Goal: Task Accomplishment & Management: Use online tool/utility

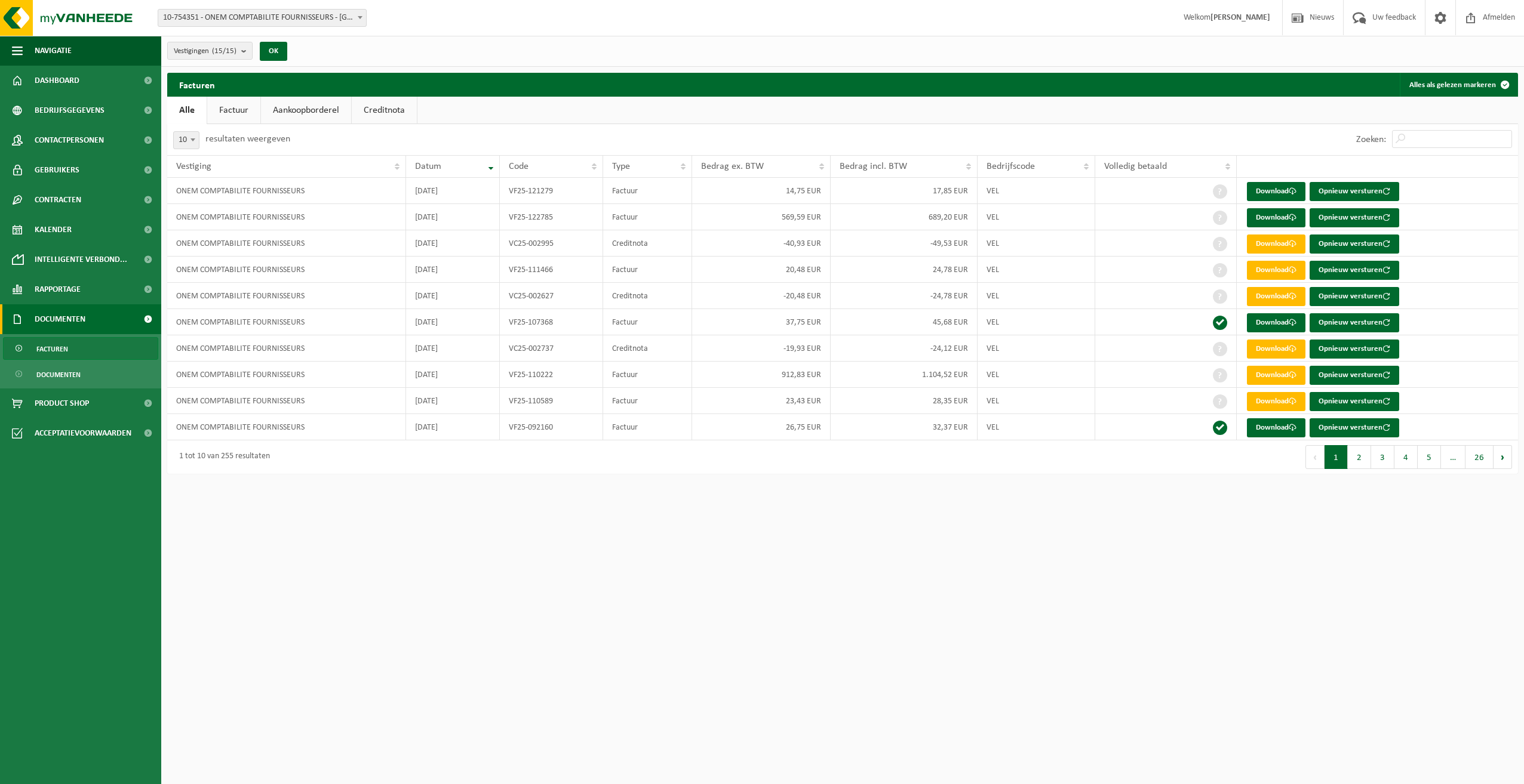
click at [375, 106] on link "Creditnota" at bounding box center [384, 111] width 65 height 28
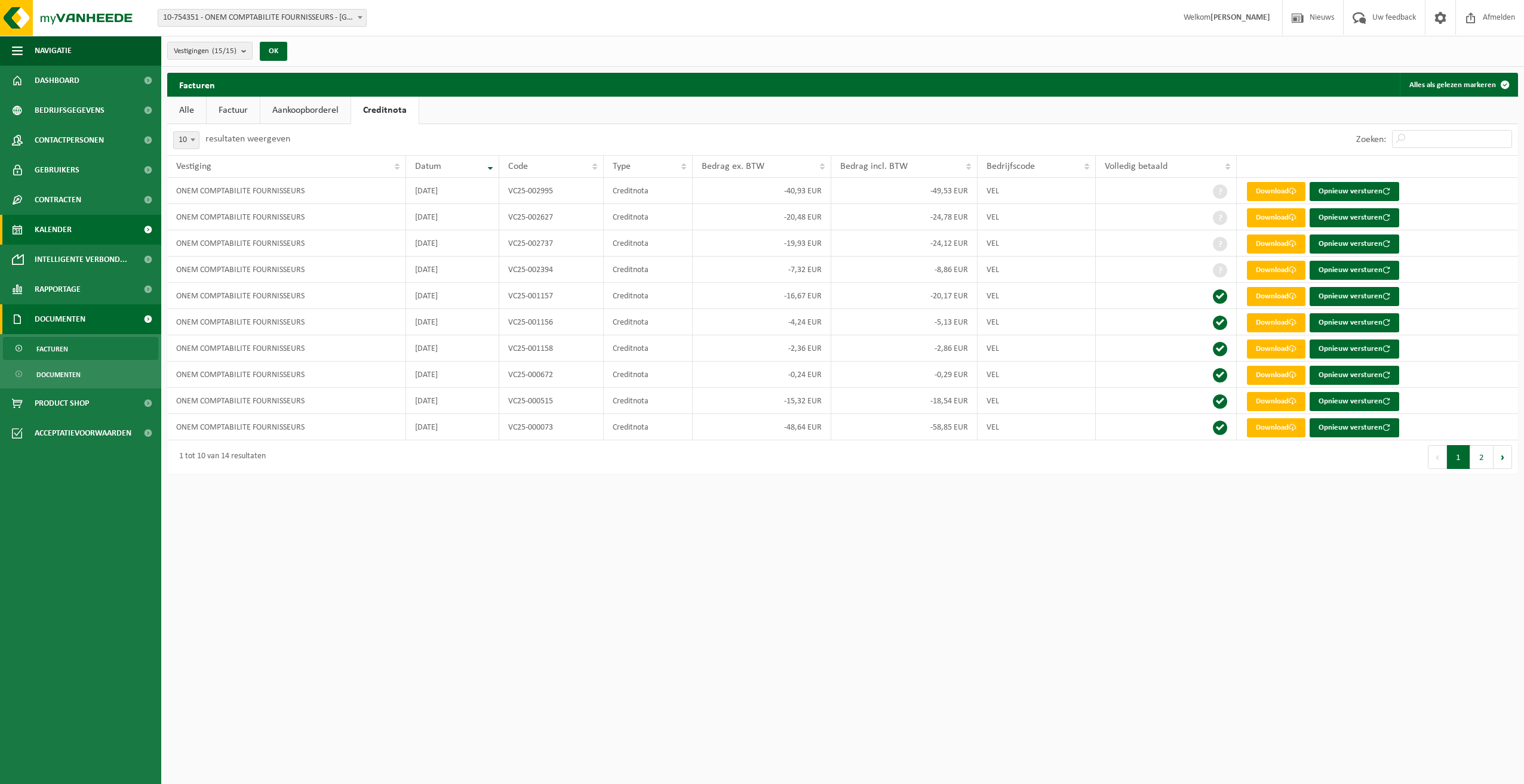
click at [74, 232] on link "Kalender" at bounding box center [80, 230] width 161 height 30
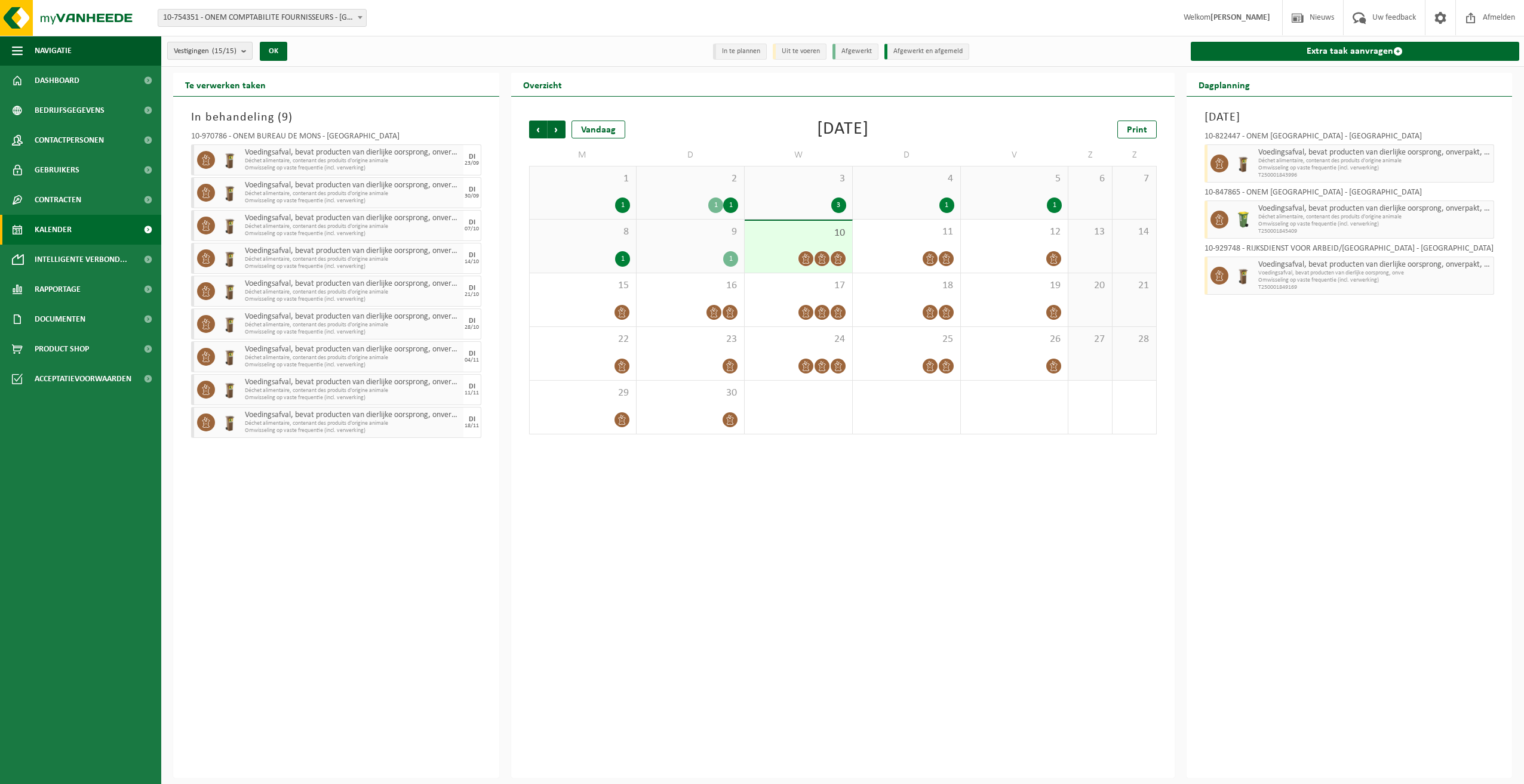
click at [240, 46] on button "Vestigingen (15/15)" at bounding box center [209, 50] width 86 height 18
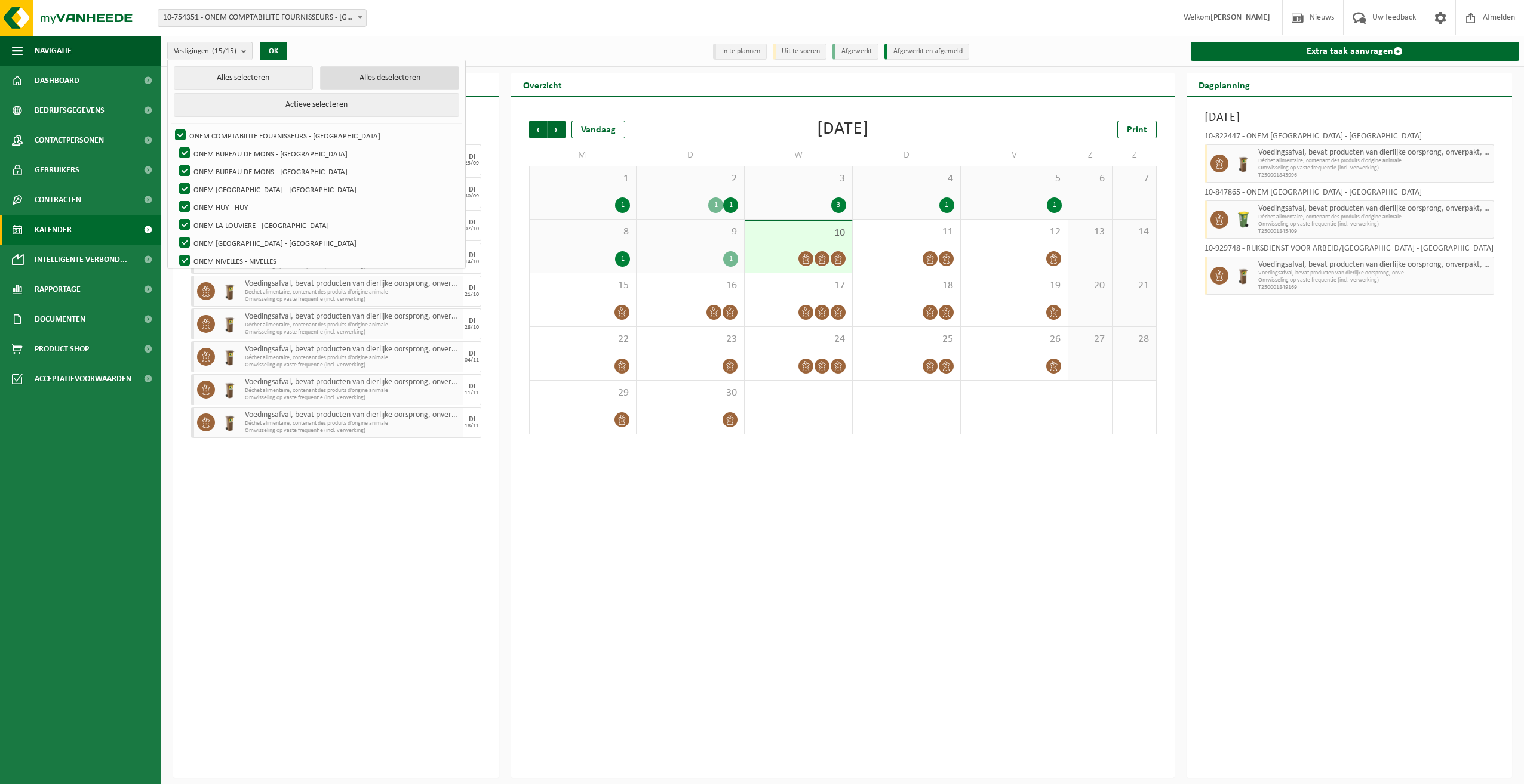
click at [351, 68] on button "Alles deselecteren" at bounding box center [389, 78] width 139 height 24
checkbox input "false"
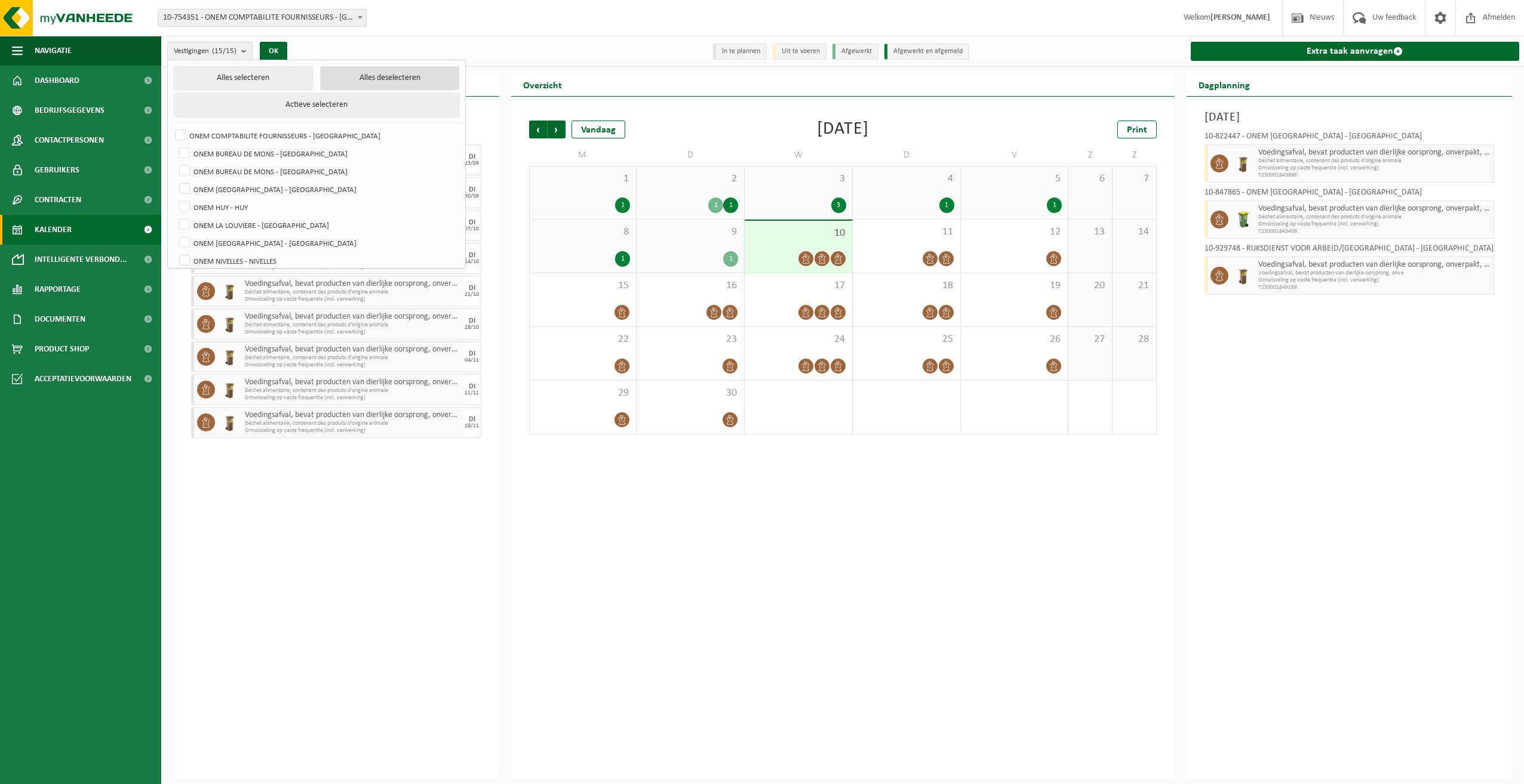
checkbox input "false"
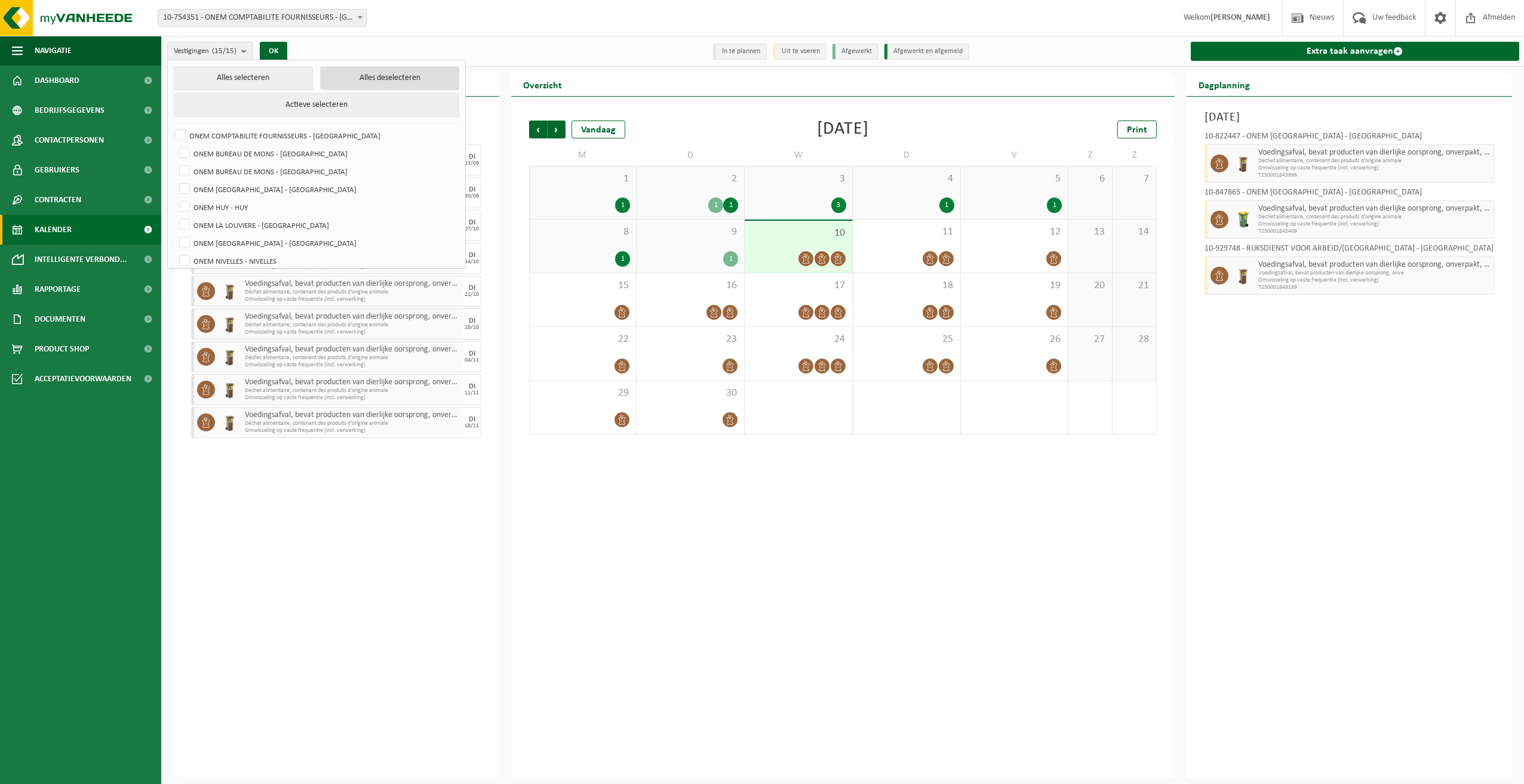
checkbox input "false"
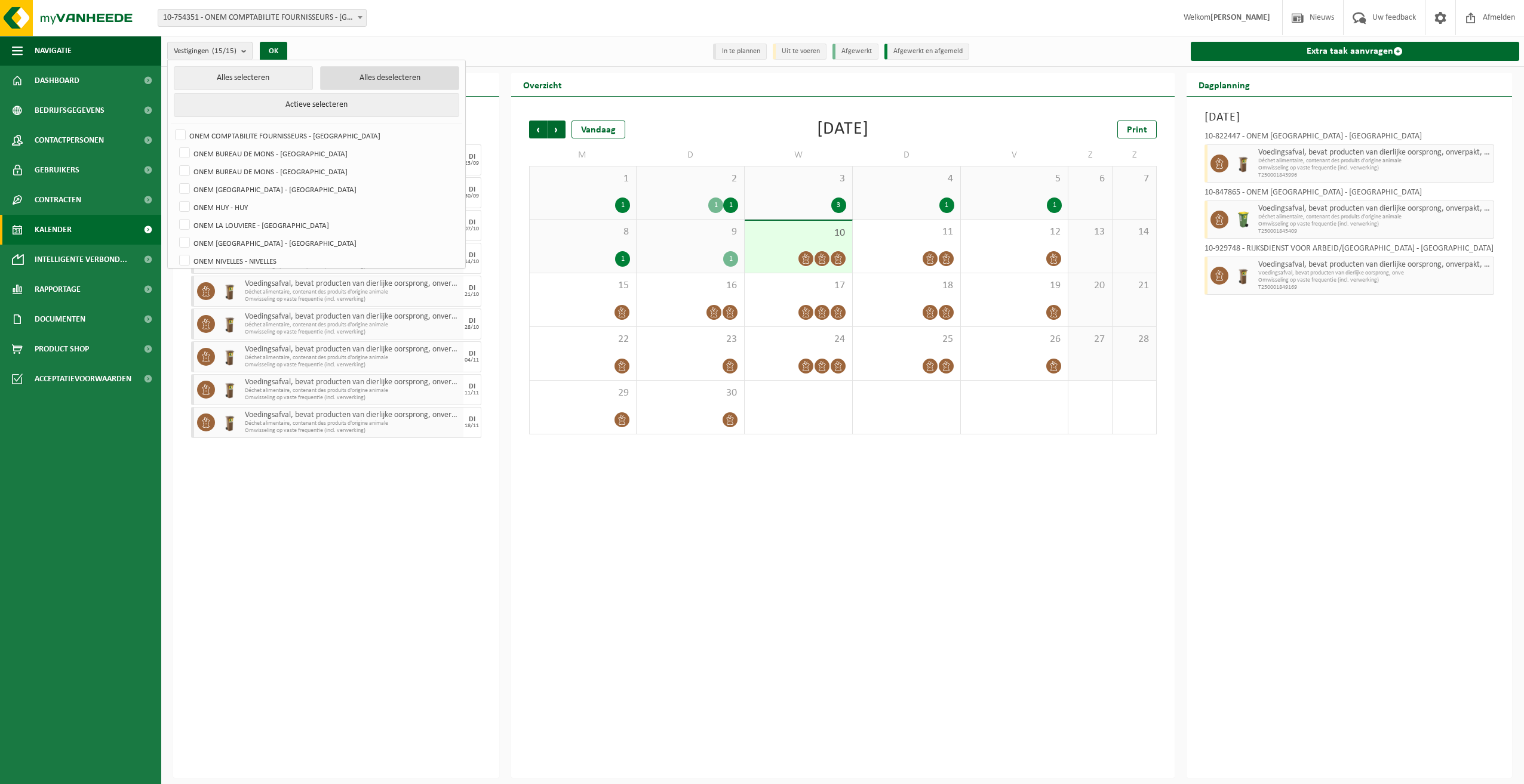
checkbox input "false"
click at [284, 160] on label "ONEM BUREAU DE MONS - [GEOGRAPHIC_DATA]" at bounding box center [317, 153] width 281 height 18
click at [175, 145] on input "ONEM BUREAU DE MONS - [GEOGRAPHIC_DATA]" at bounding box center [174, 144] width 1 height 1
checkbox input "true"
click at [284, 165] on label "ONEM BUREAU DE MONS - [GEOGRAPHIC_DATA]" at bounding box center [317, 171] width 281 height 18
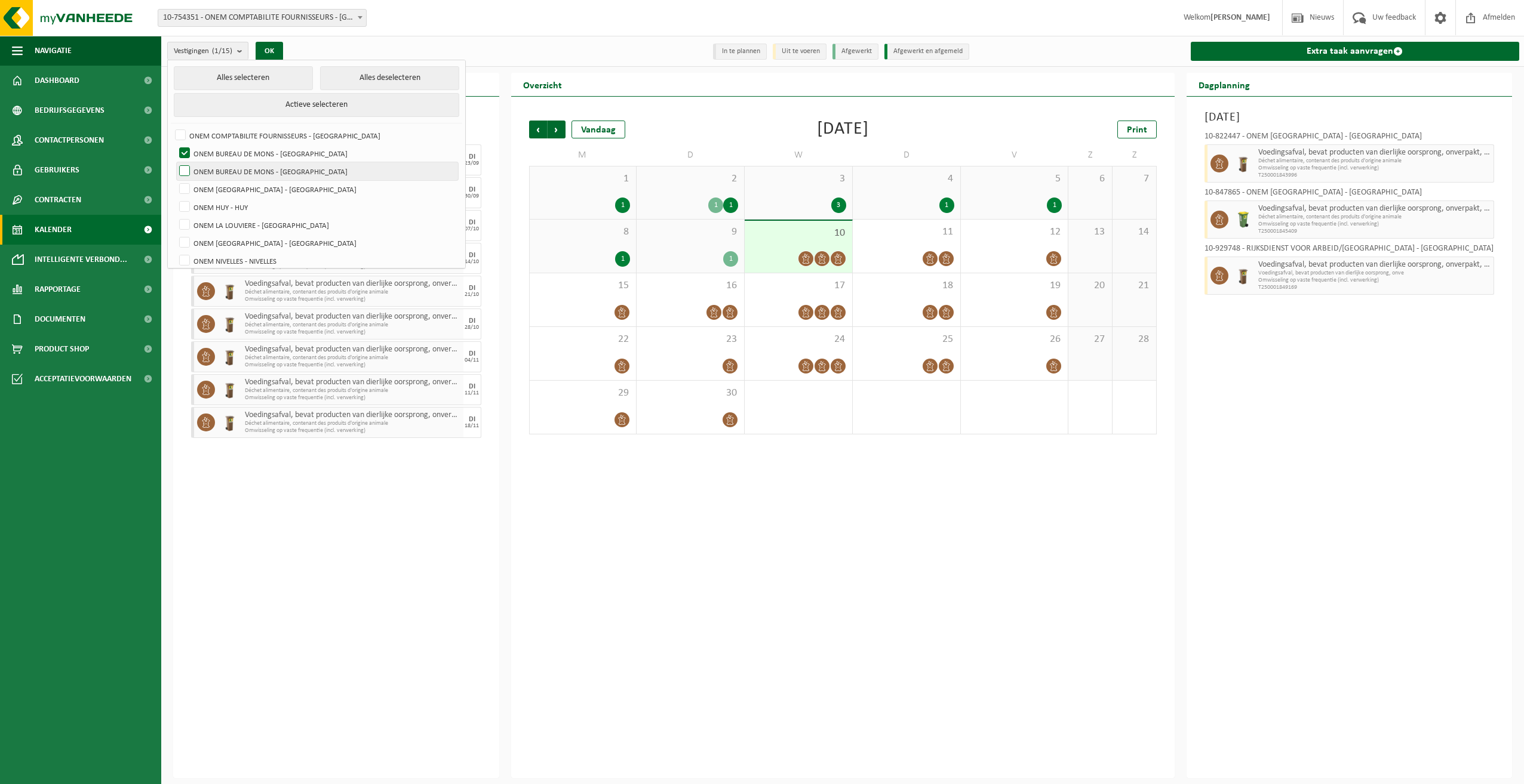
click at [175, 162] on input "ONEM BUREAU DE MONS - [GEOGRAPHIC_DATA]" at bounding box center [174, 161] width 1 height 1
checkbox input "true"
click at [275, 50] on button "OK" at bounding box center [269, 51] width 28 height 19
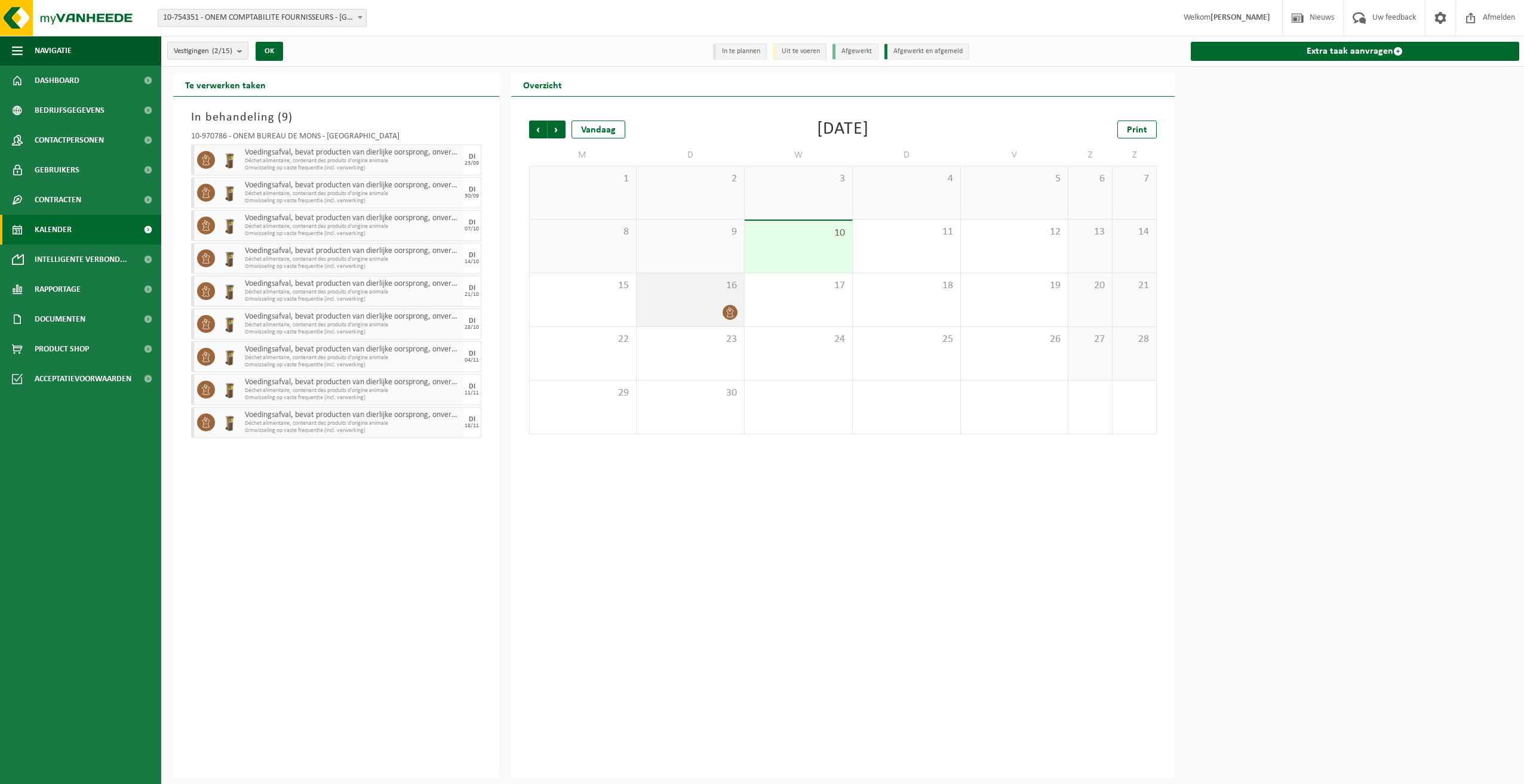
click at [688, 302] on div "16" at bounding box center [690, 300] width 107 height 53
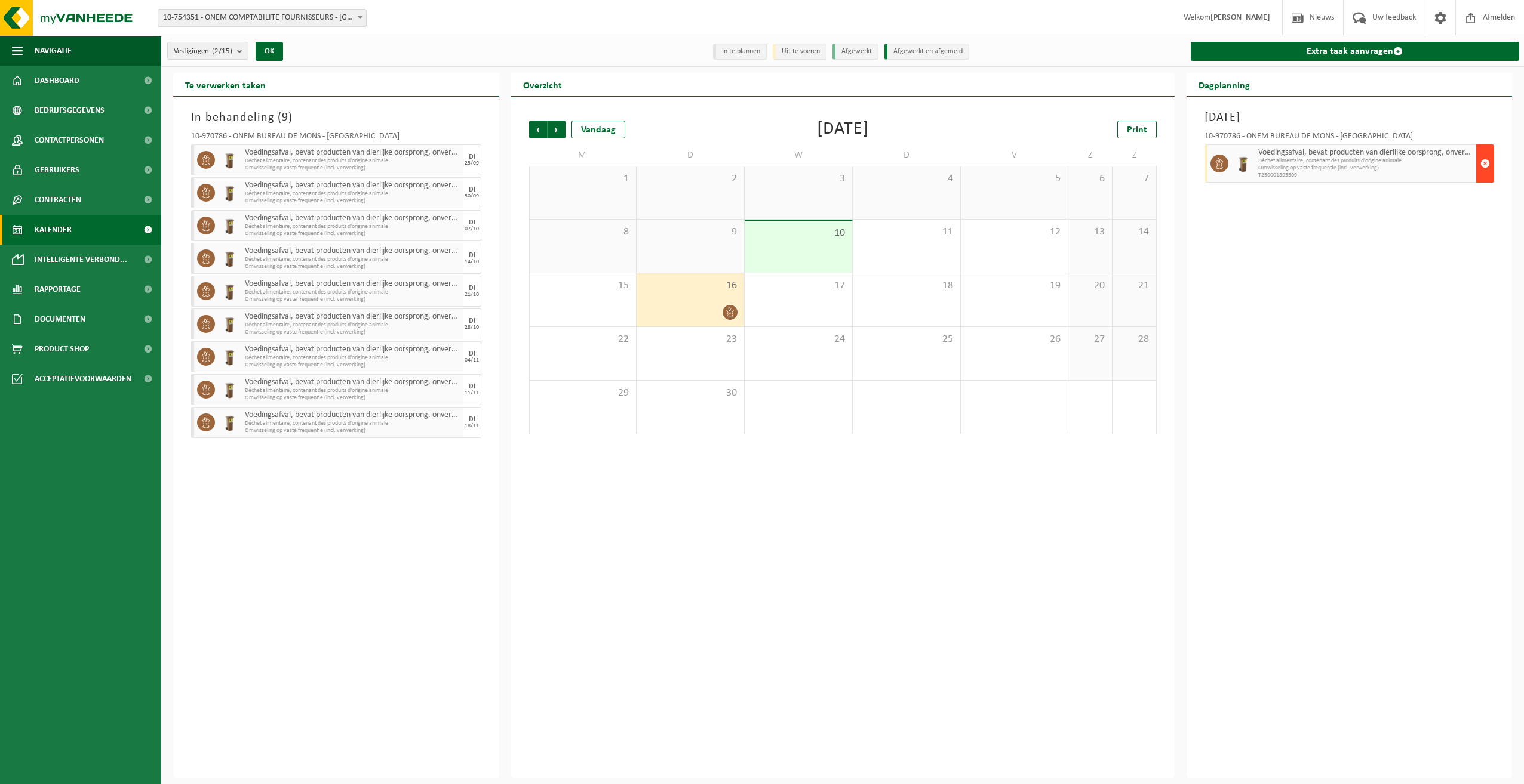
click at [1483, 170] on span "button" at bounding box center [1484, 163] width 9 height 24
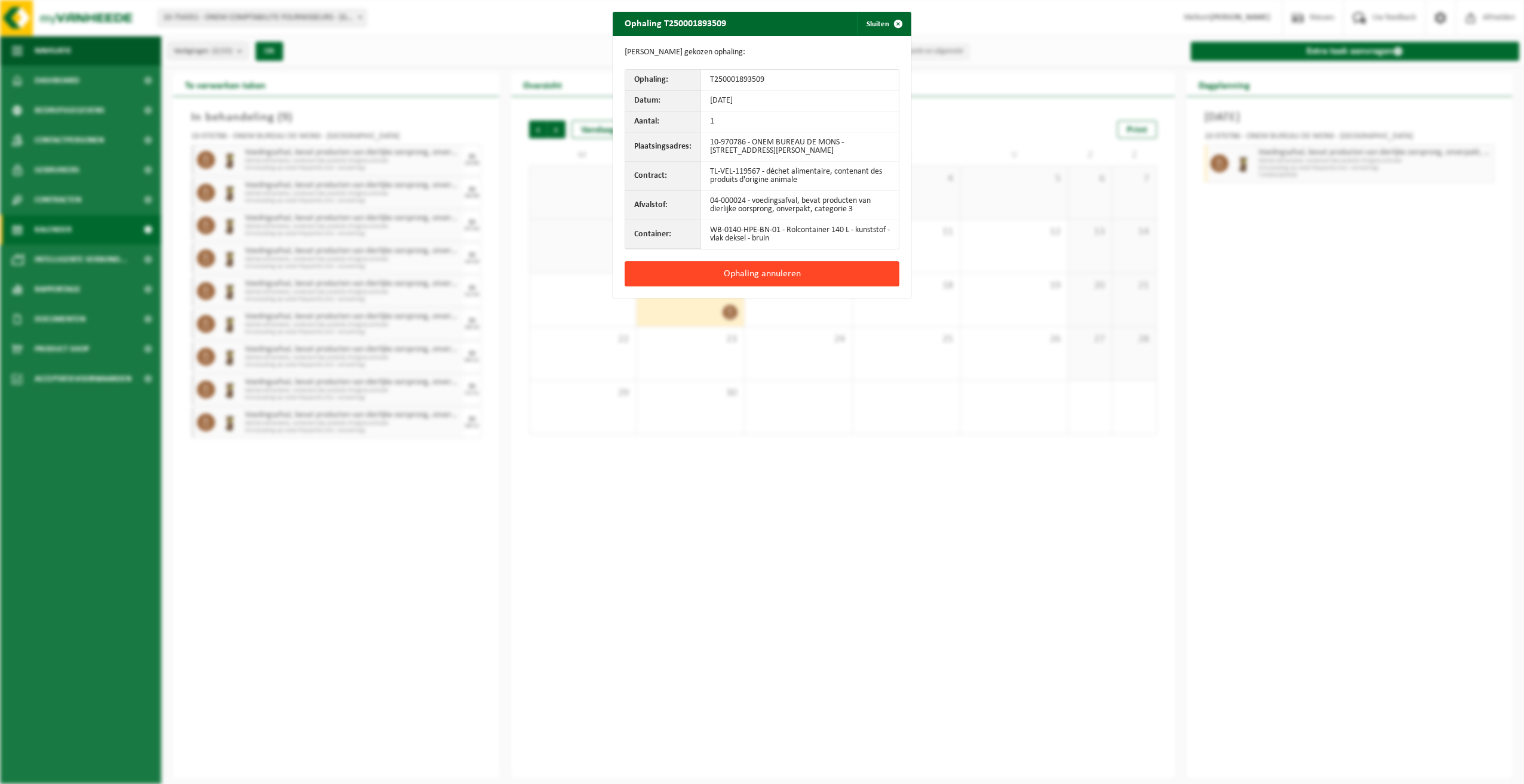
click at [804, 279] on button "Ophaling annuleren" at bounding box center [762, 273] width 275 height 25
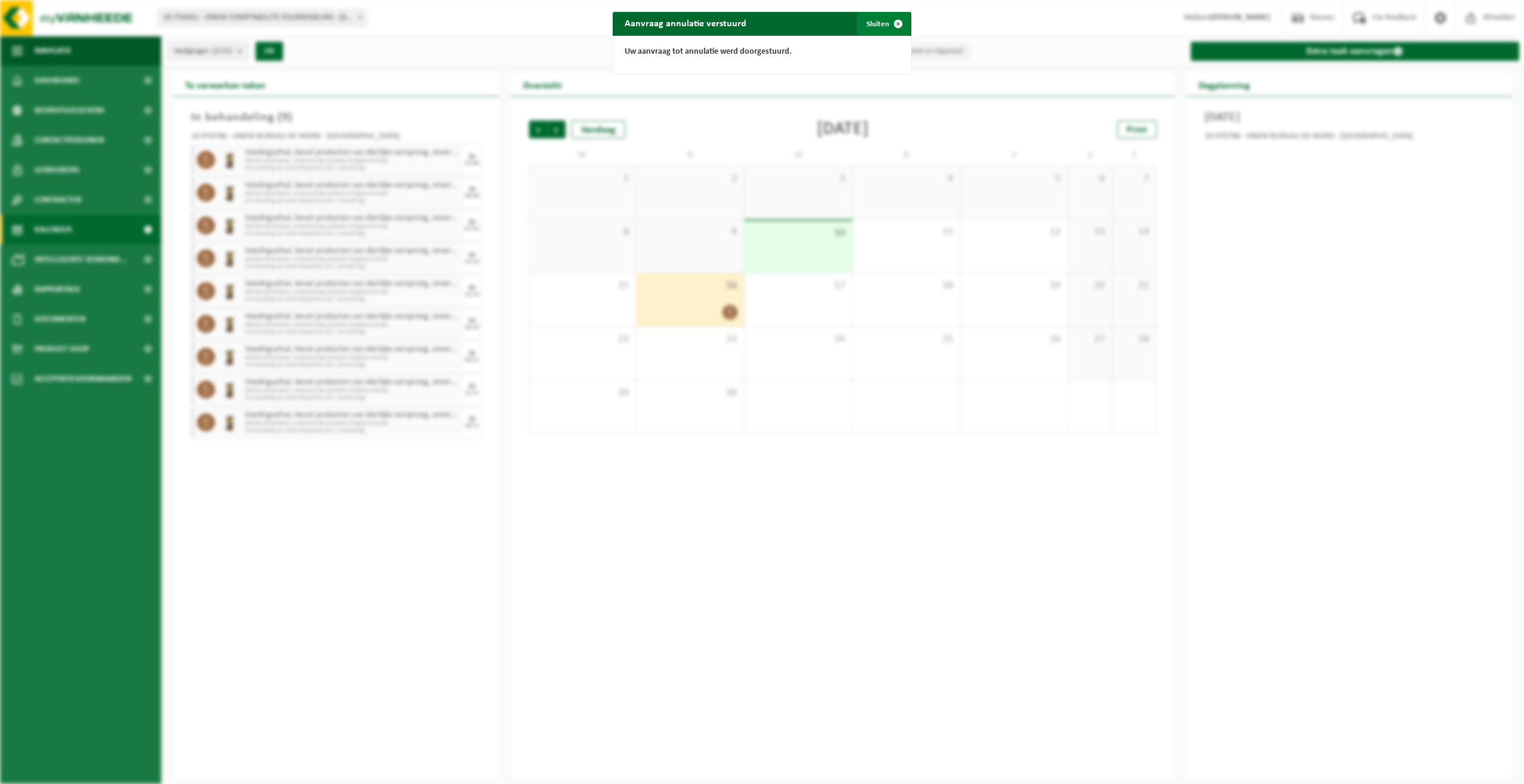
click at [896, 28] on span "button" at bounding box center [898, 24] width 24 height 24
